Goal: Task Accomplishment & Management: Manage account settings

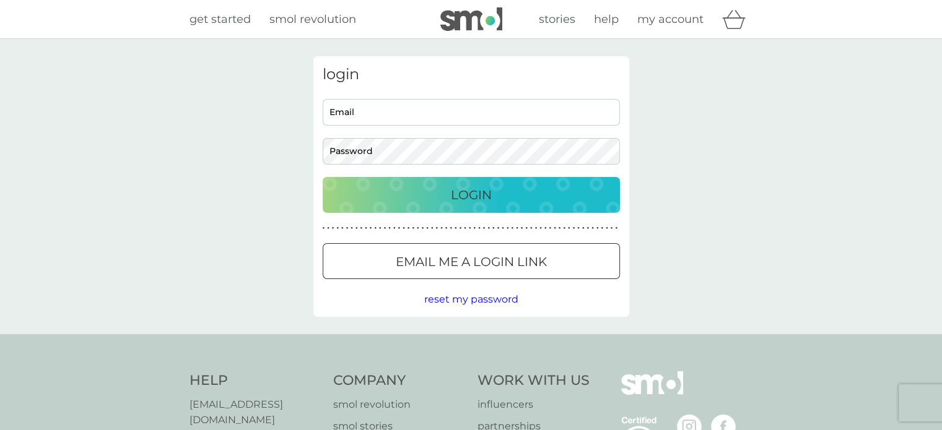
click at [356, 118] on input "Email" at bounding box center [471, 112] width 297 height 27
type input "[EMAIL_ADDRESS][DOMAIN_NAME]"
click at [483, 201] on p "Login" at bounding box center [471, 195] width 41 height 20
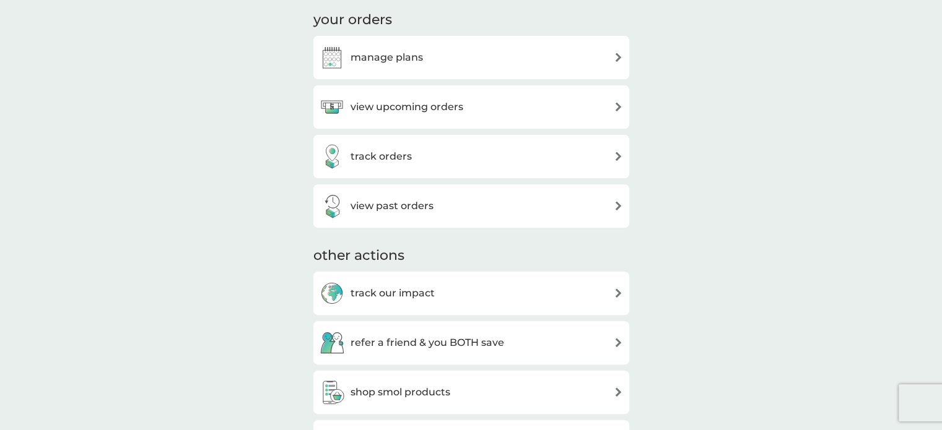
scroll to position [405, 0]
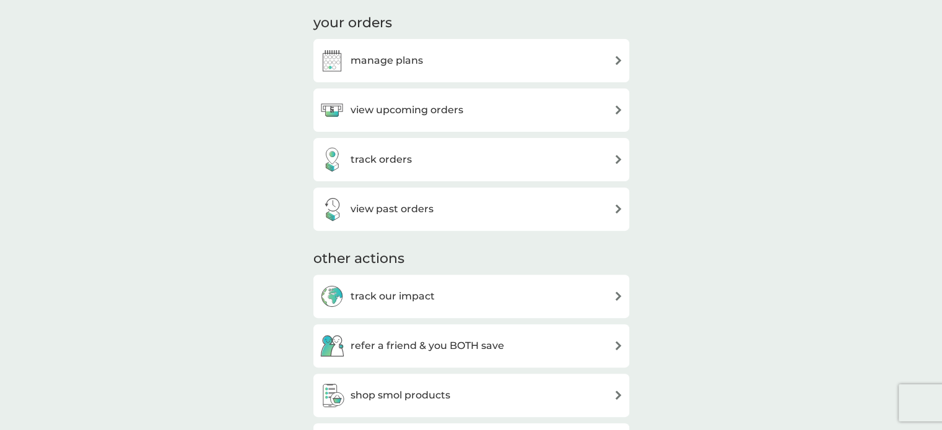
click at [425, 61] on div "manage plans" at bounding box center [470, 60] width 303 height 25
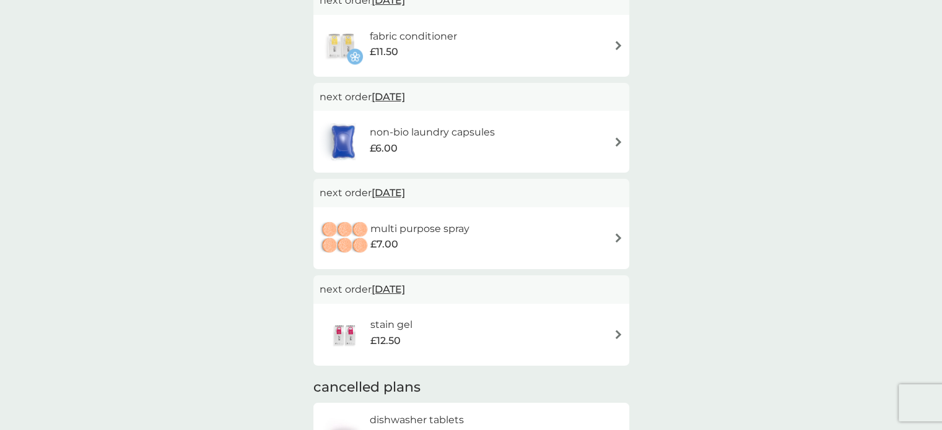
scroll to position [232, 0]
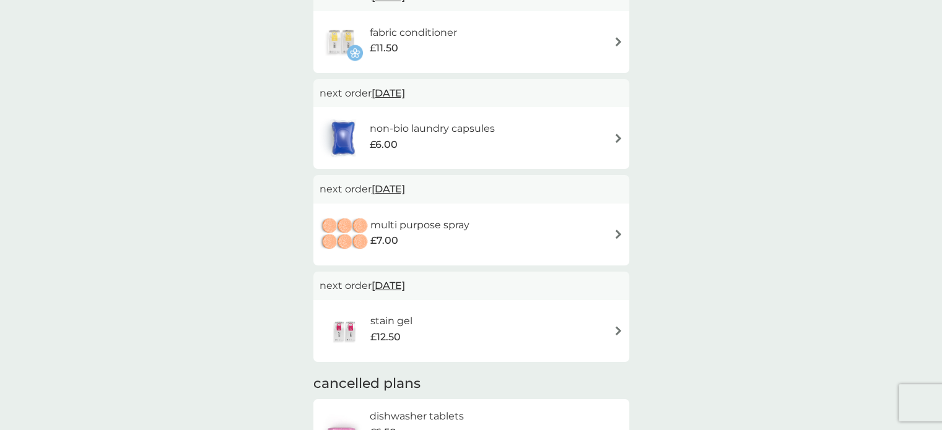
click at [609, 336] on div "stain gel £12.50" at bounding box center [470, 331] width 303 height 43
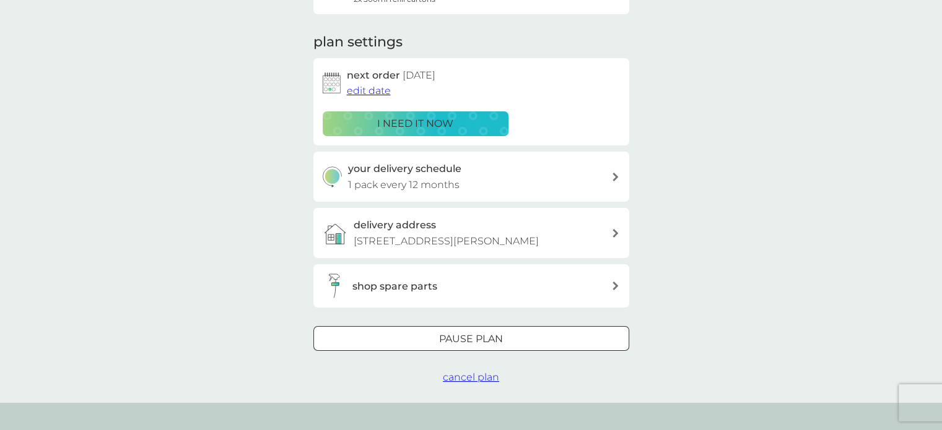
scroll to position [162, 0]
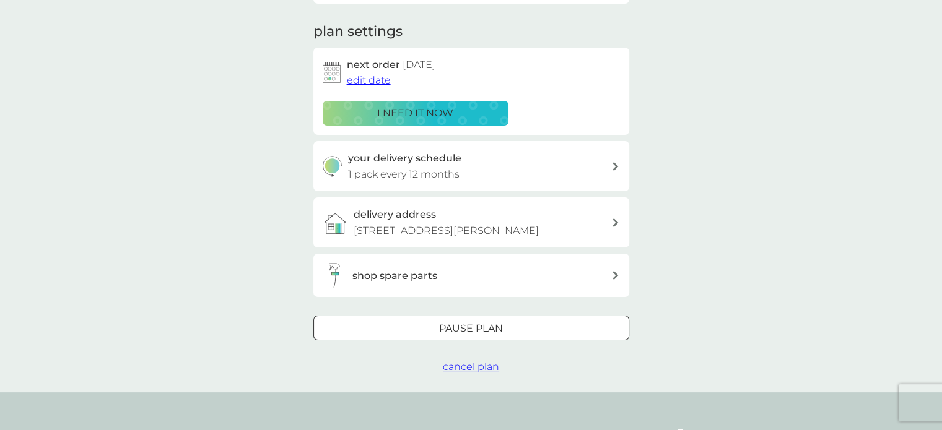
click at [478, 365] on span "cancel plan" at bounding box center [471, 367] width 56 height 12
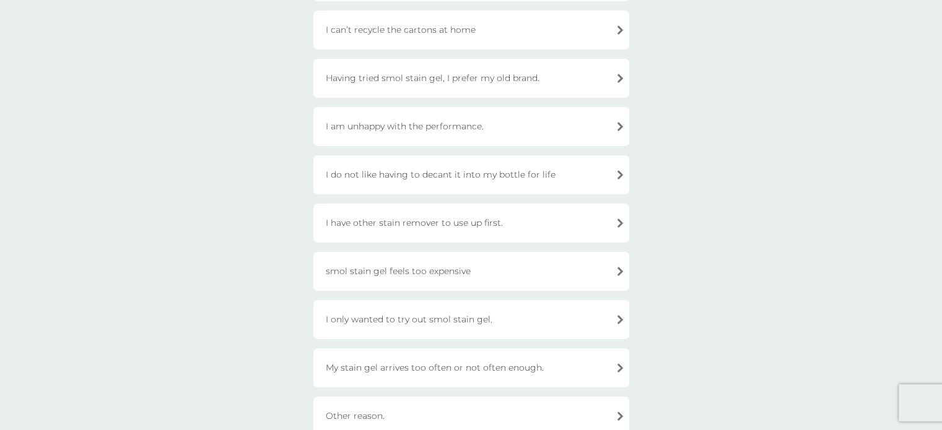
scroll to position [297, 0]
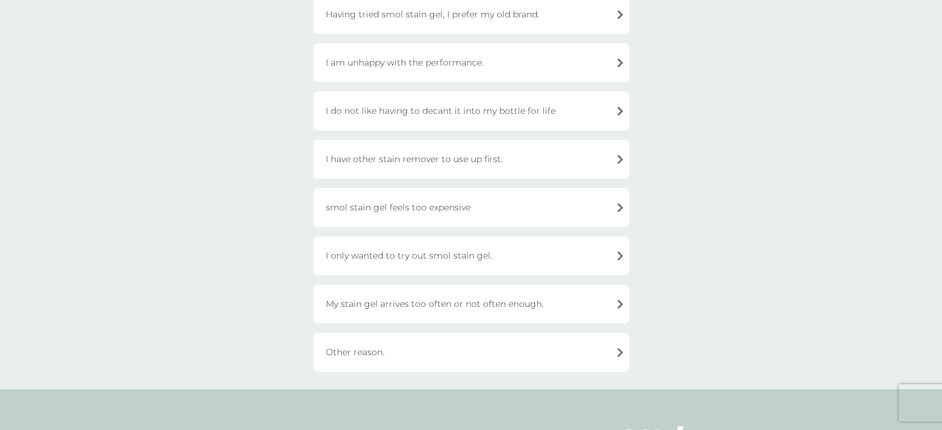
click at [612, 162] on div "I have other stain remover to use up first." at bounding box center [471, 159] width 316 height 39
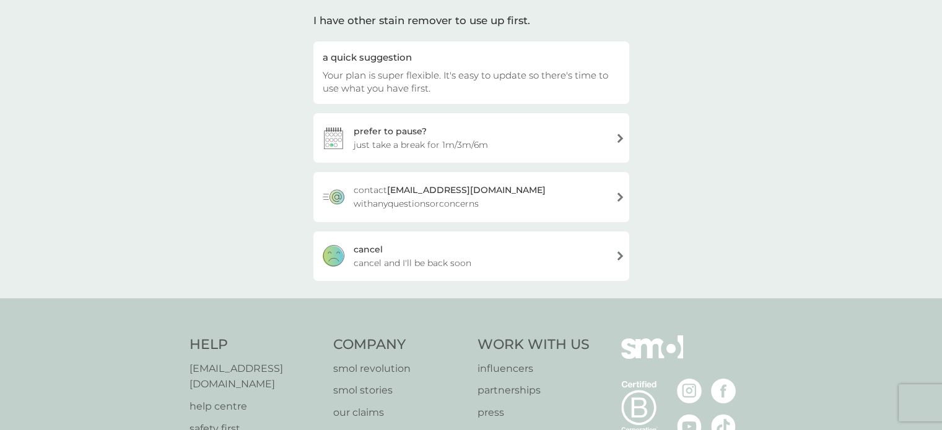
scroll to position [89, 0]
click at [624, 261] on div "[PERSON_NAME] and I'll be back soon" at bounding box center [471, 258] width 316 height 50
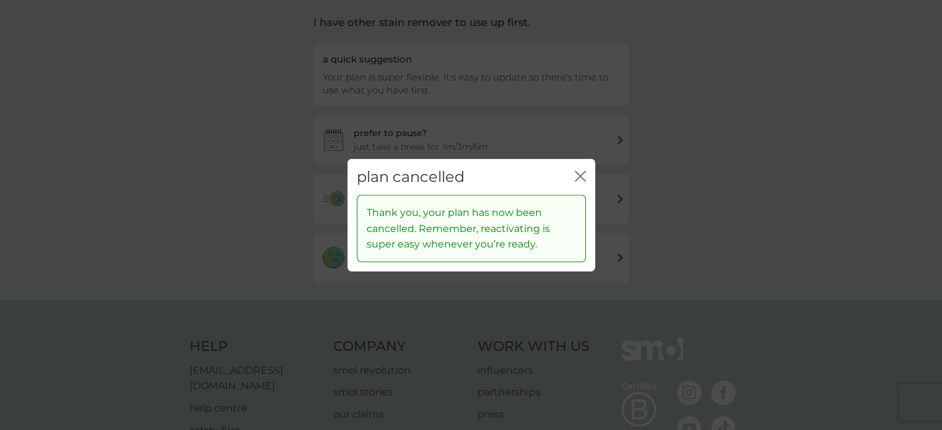
click at [579, 178] on icon "close" at bounding box center [579, 175] width 11 height 11
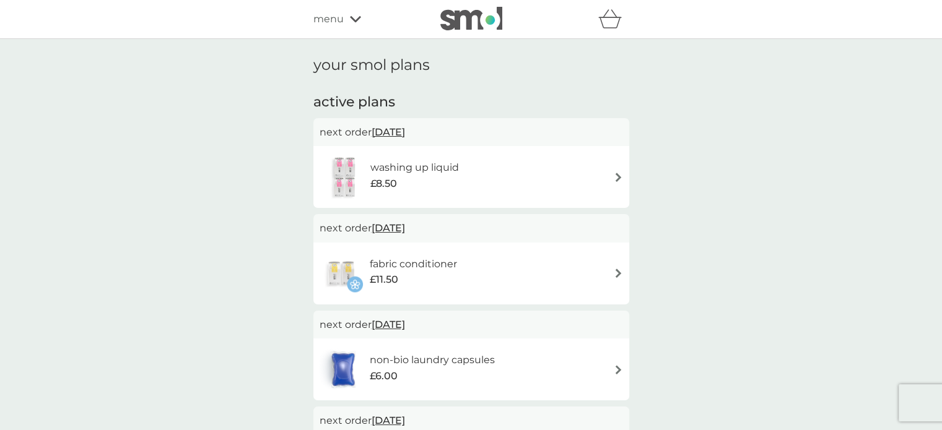
click at [614, 175] on img at bounding box center [617, 177] width 9 height 9
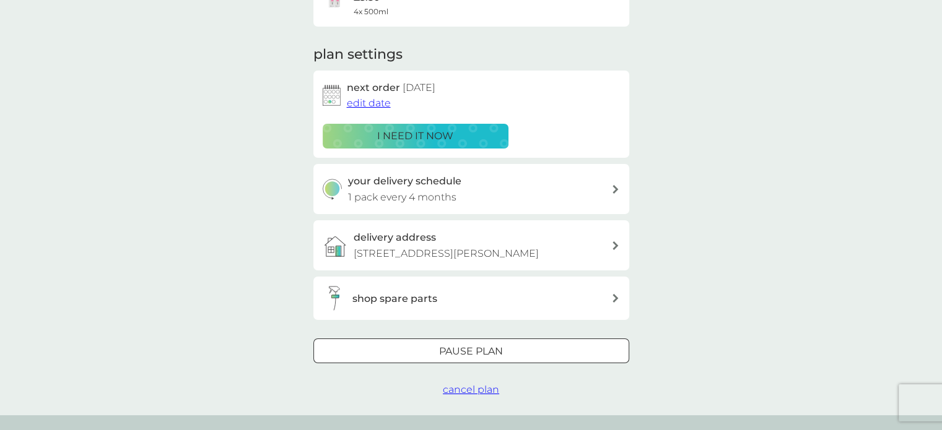
scroll to position [141, 0]
click at [465, 389] on span "cancel plan" at bounding box center [471, 388] width 56 height 12
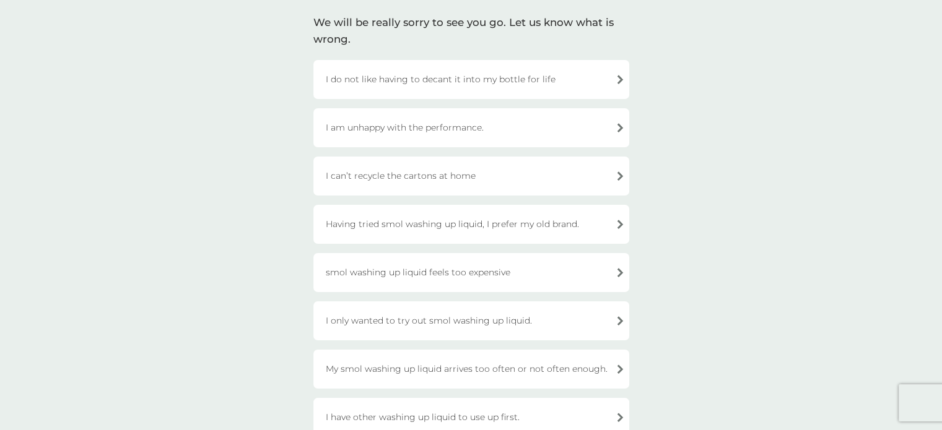
scroll to position [84, 0]
click at [576, 326] on div "I only wanted to try out smol washing up liquid." at bounding box center [471, 323] width 316 height 39
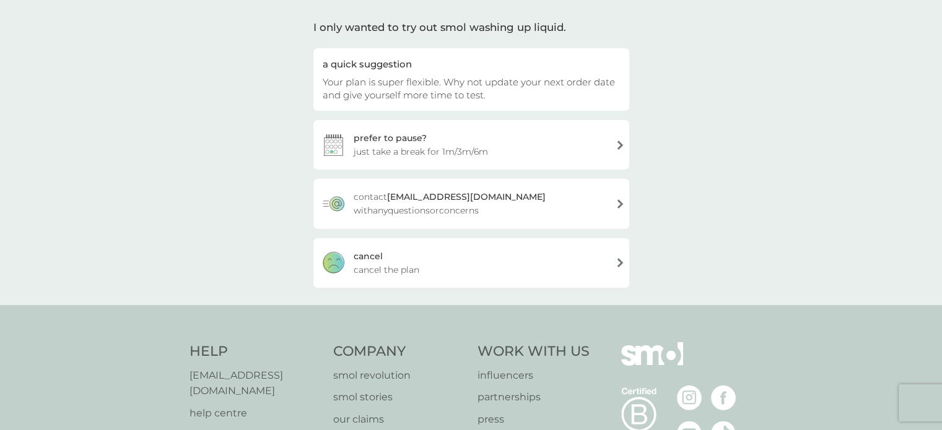
click at [413, 264] on span "cancel the plan" at bounding box center [386, 270] width 66 height 14
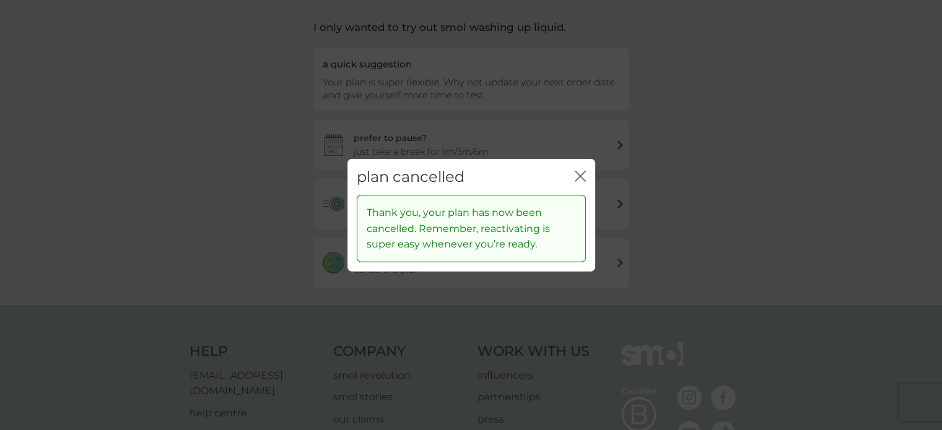
click at [576, 175] on icon "close" at bounding box center [579, 175] width 11 height 11
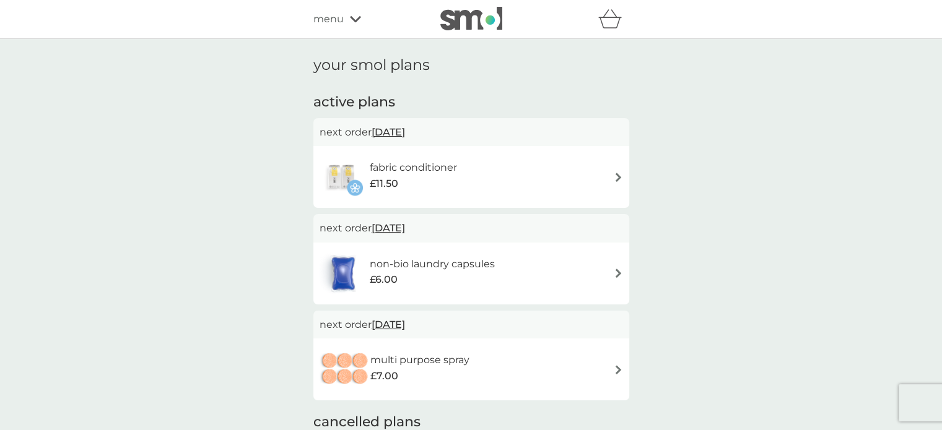
click at [576, 175] on div "fabric conditioner £11.50" at bounding box center [470, 176] width 303 height 43
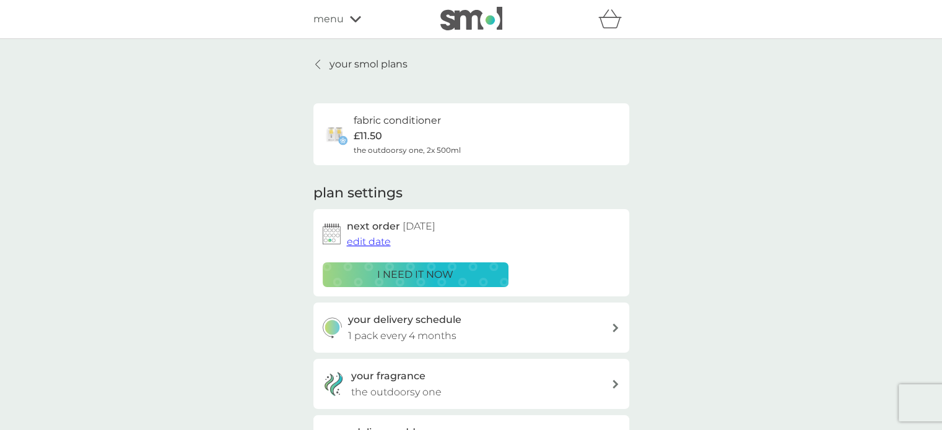
click at [576, 175] on div "your smol plans fabric conditioner £11.50 the outdoorsy one, 2x 500ml plan sett…" at bounding box center [471, 324] width 316 height 537
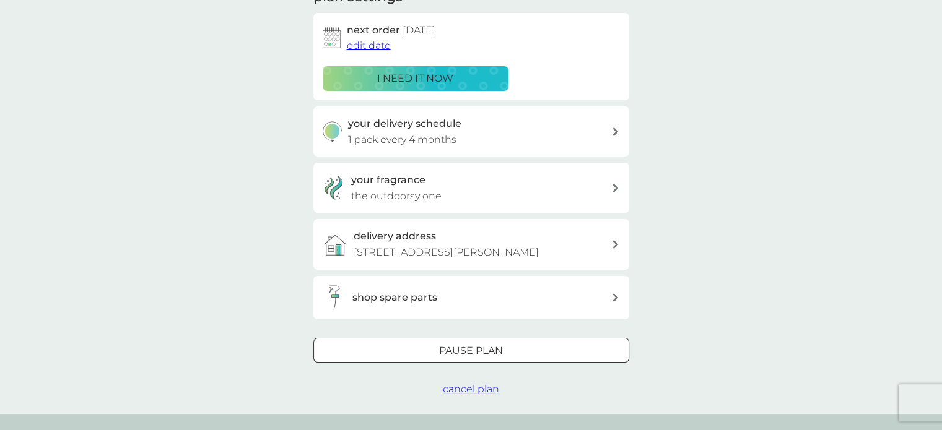
scroll to position [200, 0]
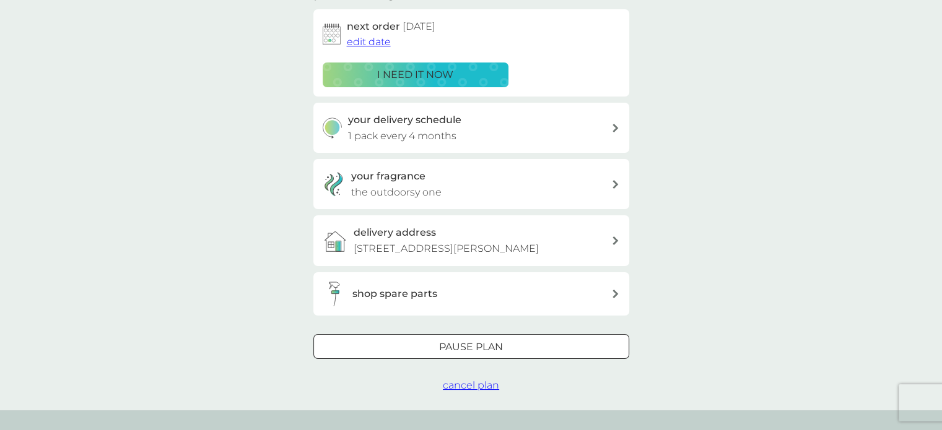
click at [483, 386] on span "cancel plan" at bounding box center [471, 385] width 56 height 12
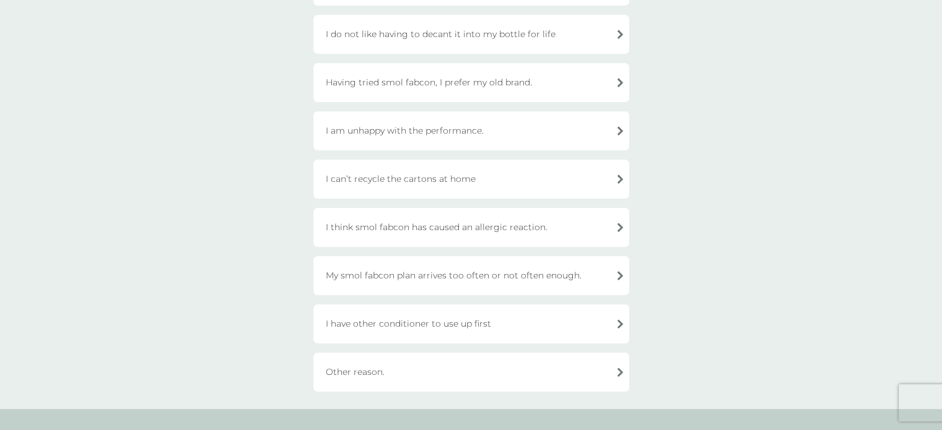
scroll to position [286, 0]
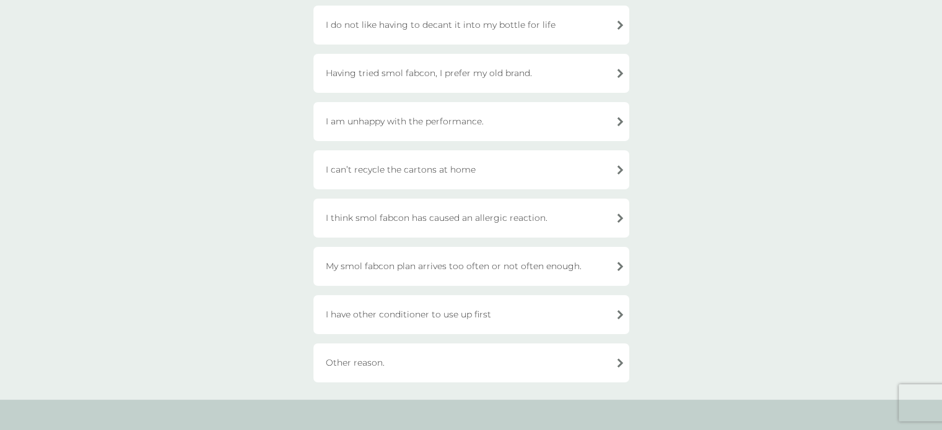
click at [592, 311] on div "I have other conditioner to use up first" at bounding box center [471, 314] width 316 height 39
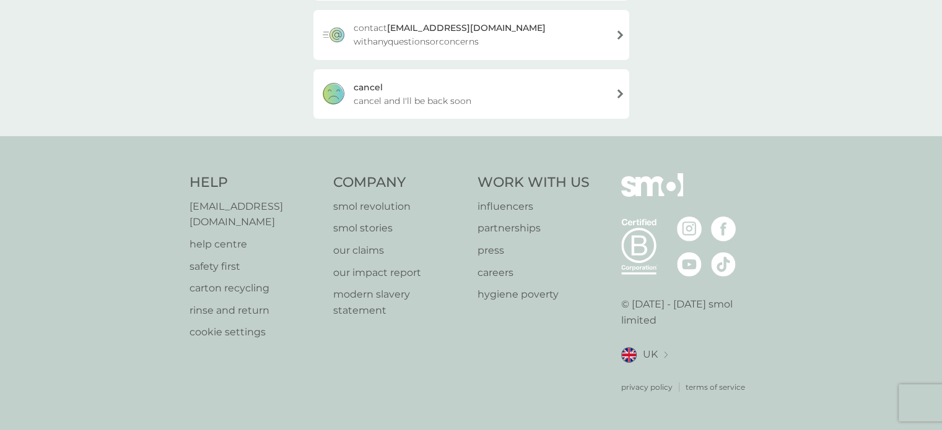
scroll to position [237, 0]
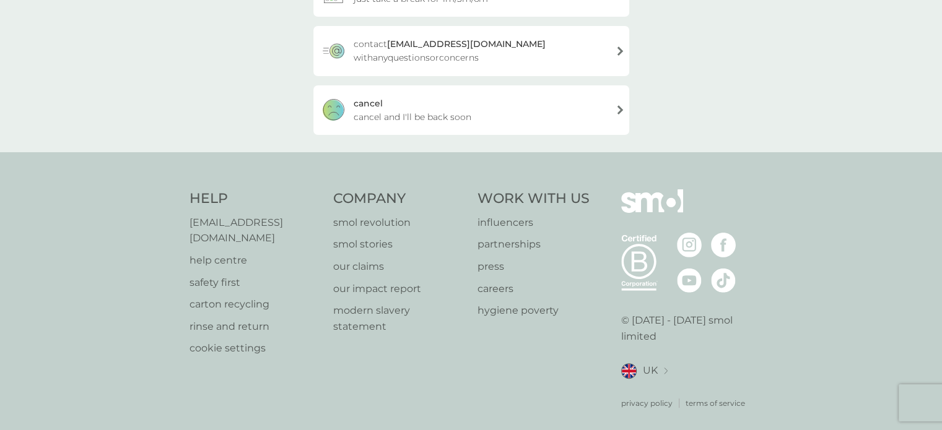
click at [461, 105] on div "[PERSON_NAME] and I'll be back soon" at bounding box center [471, 110] width 316 height 50
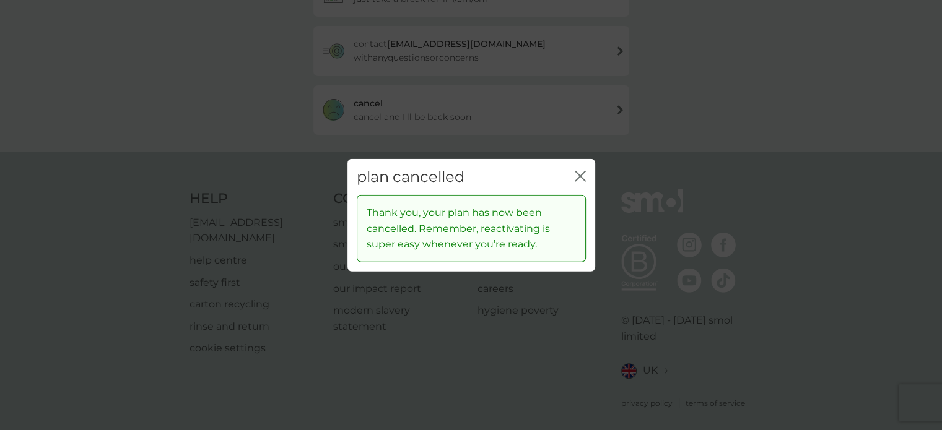
click at [579, 176] on icon "close" at bounding box center [577, 176] width 5 height 10
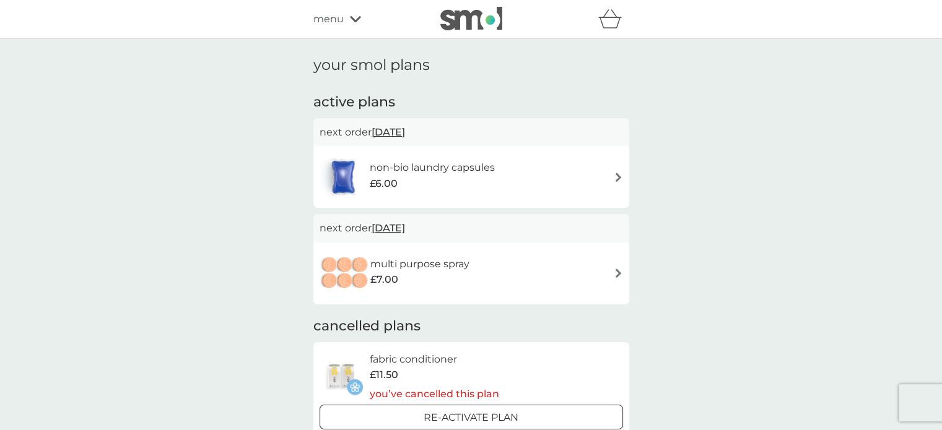
click at [579, 176] on div "non-bio laundry capsules £6.00" at bounding box center [470, 176] width 303 height 43
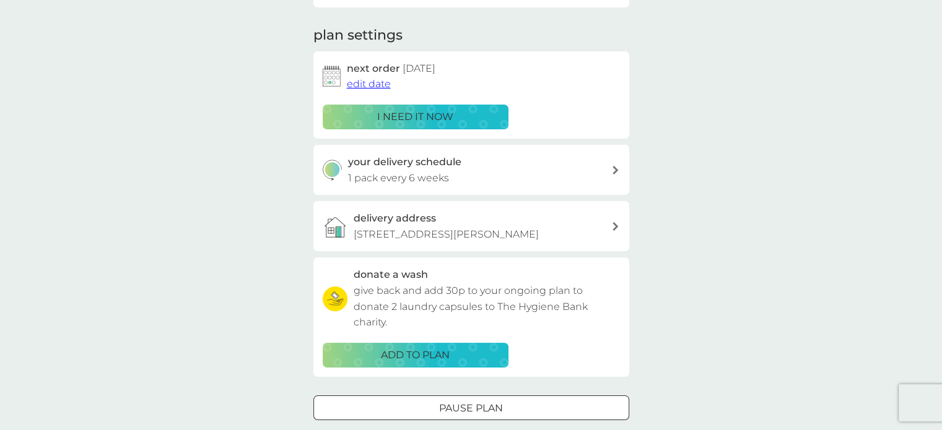
scroll to position [228, 0]
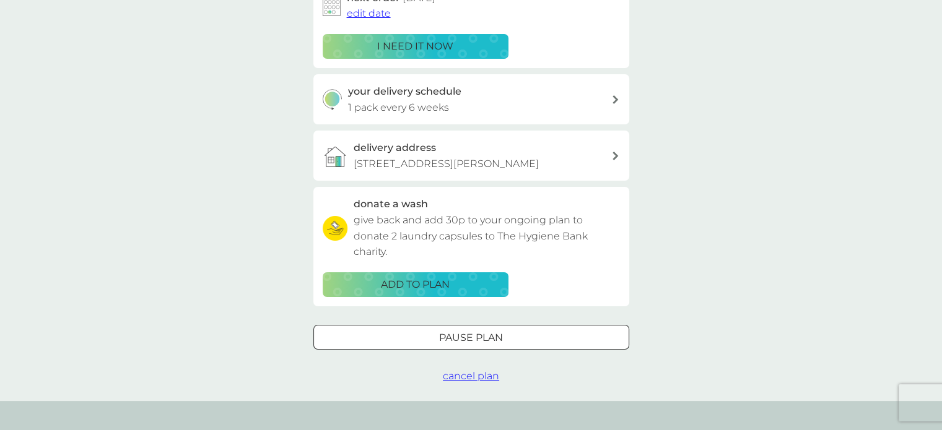
click at [476, 378] on span "cancel plan" at bounding box center [471, 376] width 56 height 12
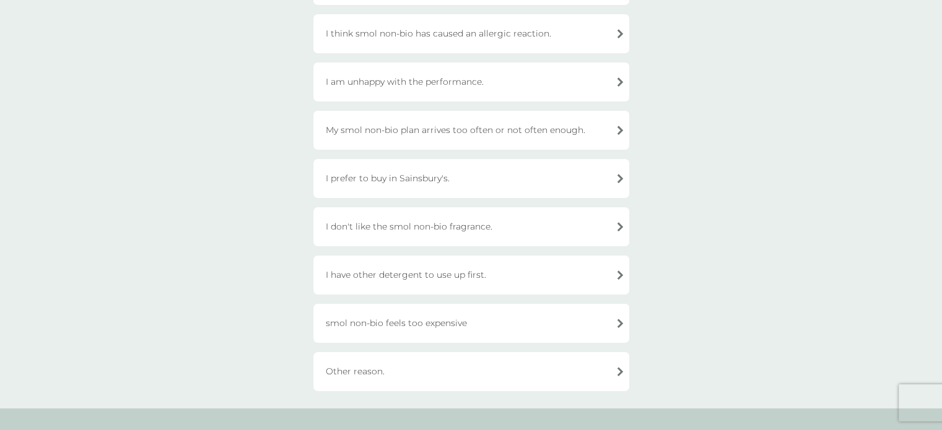
scroll to position [288, 0]
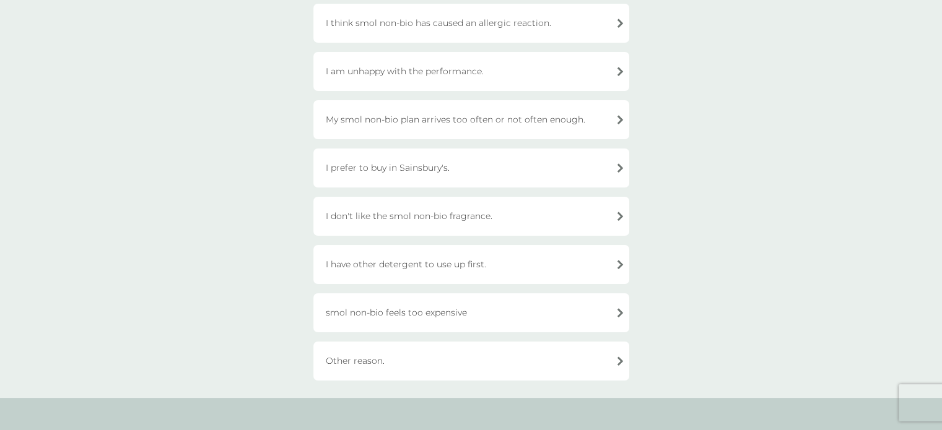
click at [602, 269] on div "I have other detergent to use up first." at bounding box center [471, 264] width 316 height 39
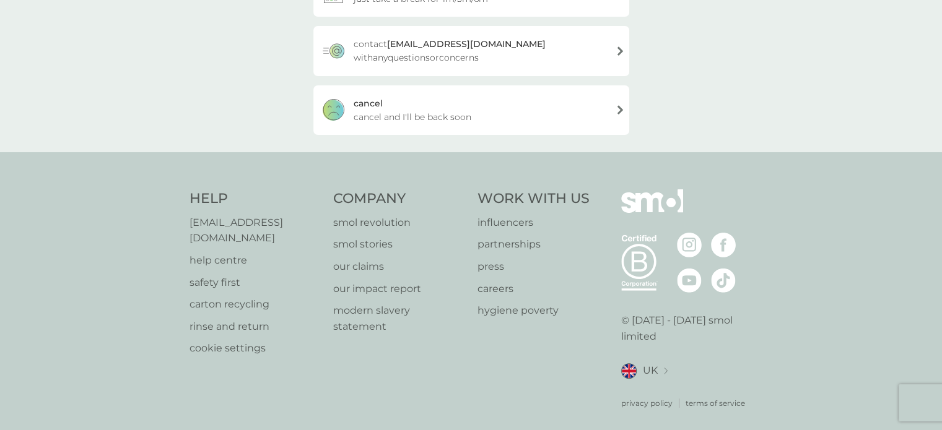
click at [522, 93] on div "[PERSON_NAME] and I'll be back soon" at bounding box center [471, 110] width 316 height 50
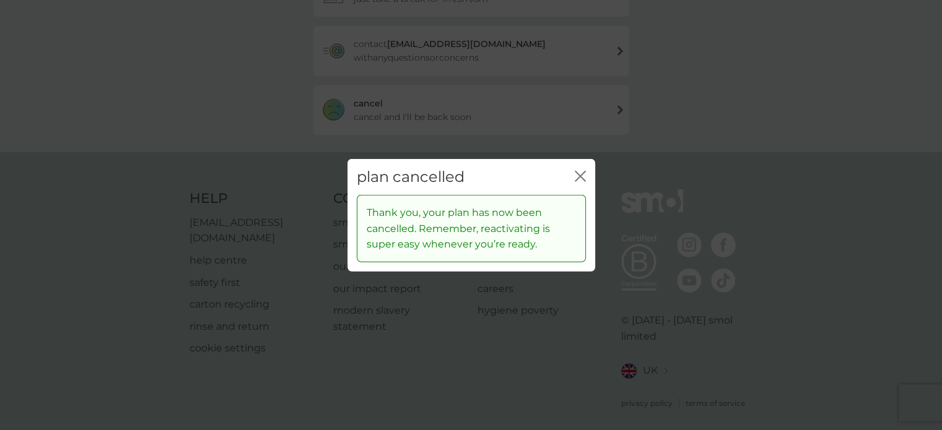
click at [582, 180] on icon "close" at bounding box center [579, 175] width 11 height 11
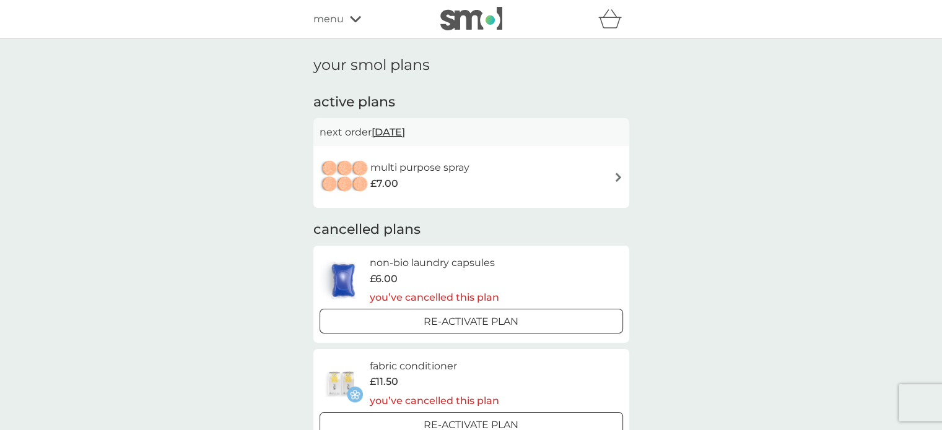
click at [582, 180] on div "multi purpose spray £7.00" at bounding box center [470, 176] width 303 height 43
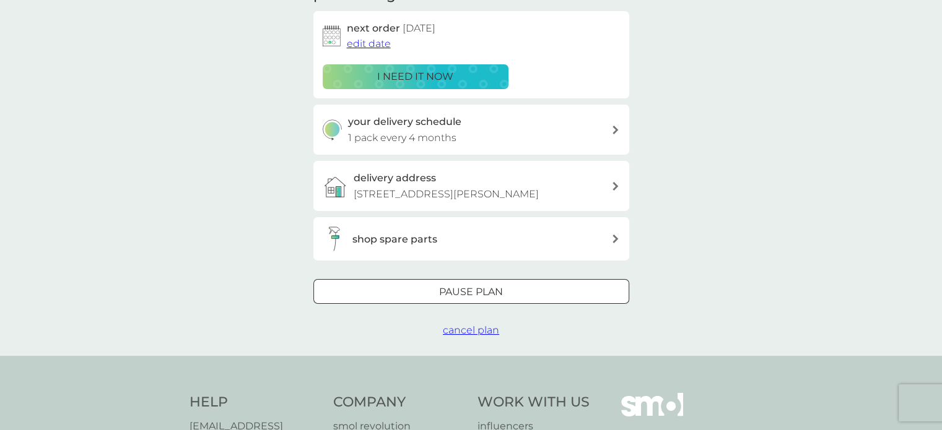
scroll to position [262, 0]
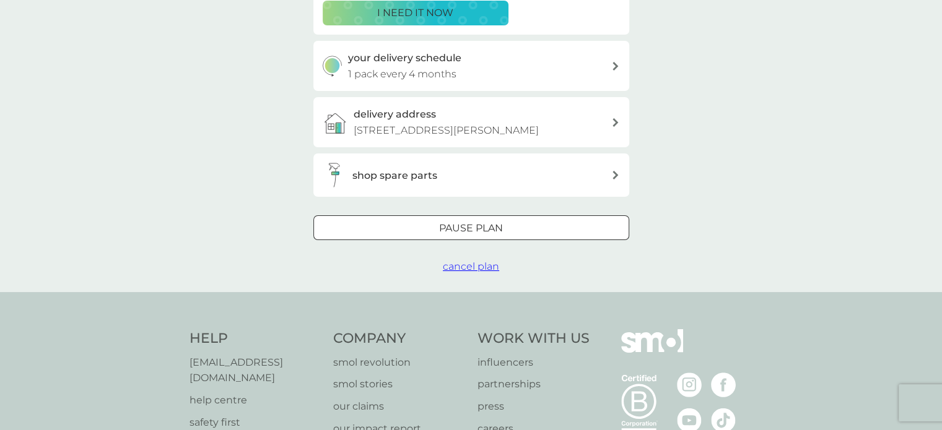
click at [459, 272] on span "cancel plan" at bounding box center [471, 267] width 56 height 12
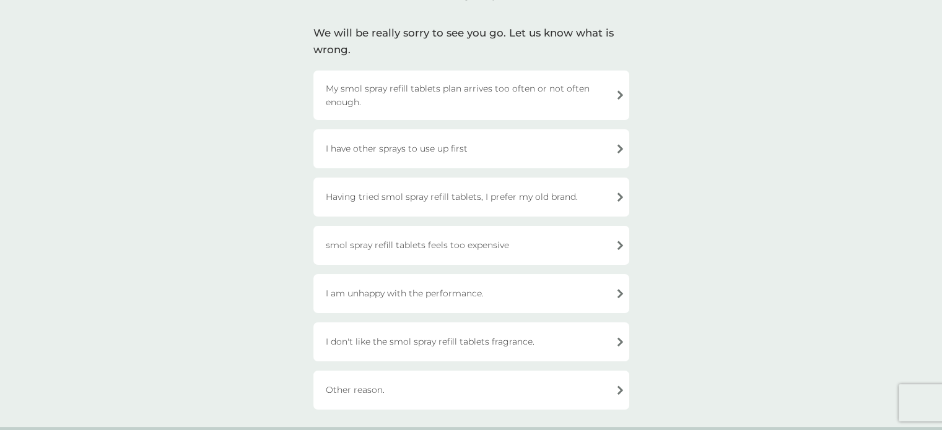
scroll to position [93, 0]
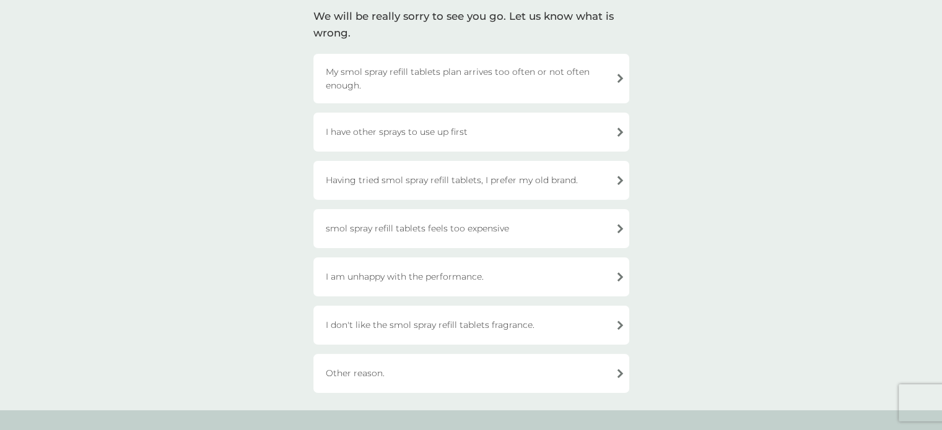
click at [513, 326] on div "I don't like the smol spray refill tablets fragrance." at bounding box center [471, 325] width 316 height 39
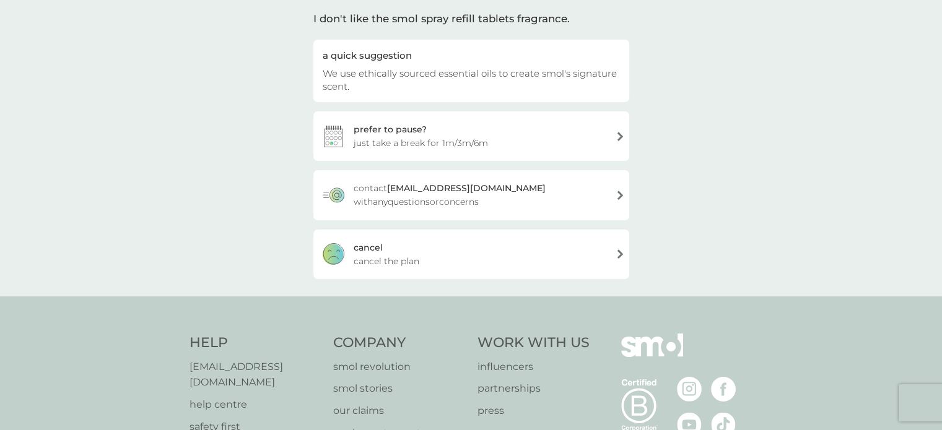
click at [410, 252] on div "[PERSON_NAME] the plan" at bounding box center [471, 255] width 316 height 50
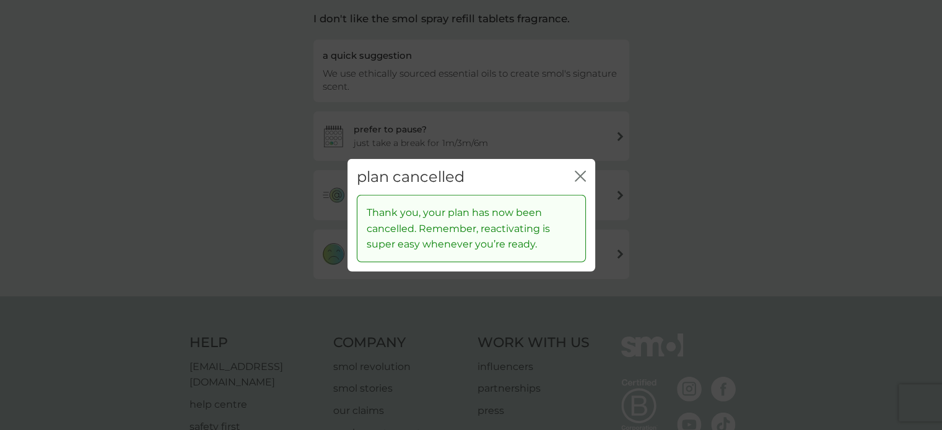
click at [578, 181] on icon "close" at bounding box center [579, 175] width 11 height 11
